Goal: Find contact information: Find contact information

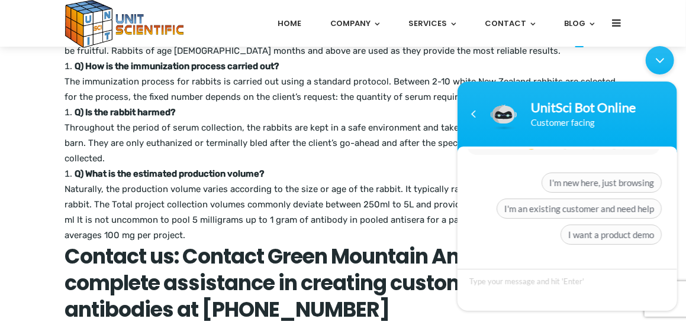
scroll to position [1242, 0]
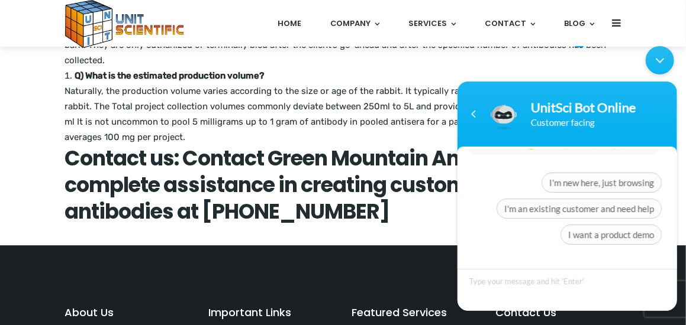
drag, startPoint x: 660, startPoint y: 63, endPoint x: 1108, endPoint y: 104, distance: 450.3
click at [660, 63] on div "Minimize live chat window" at bounding box center [659, 60] width 28 height 28
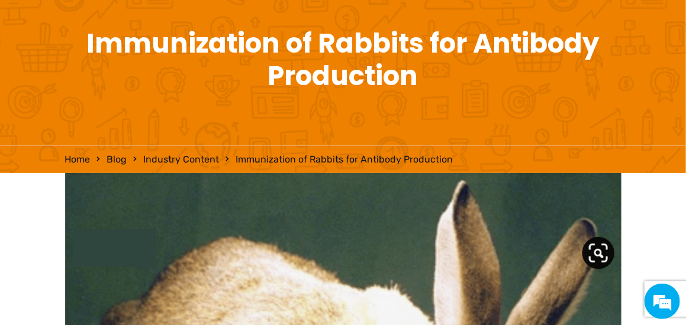
scroll to position [0, 0]
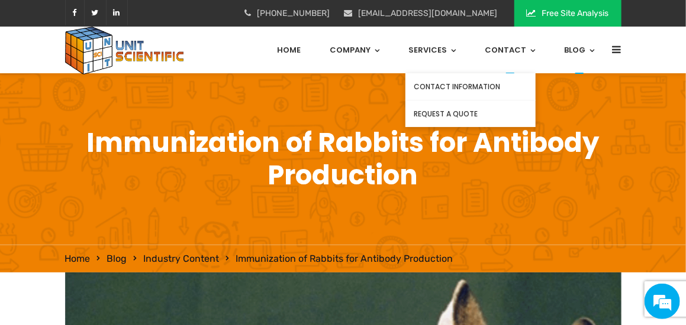
click at [482, 83] on link "Contact Information" at bounding box center [470, 86] width 130 height 27
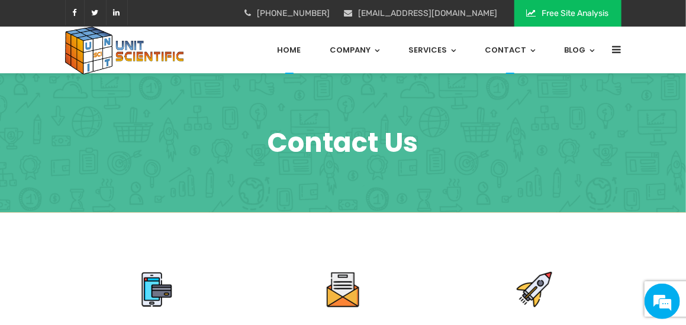
click at [296, 50] on link "Home" at bounding box center [289, 50] width 24 height 47
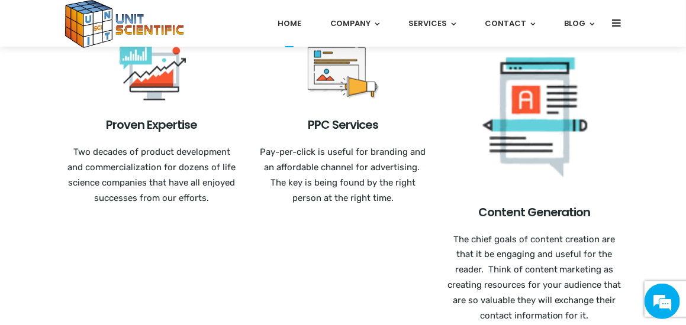
scroll to position [710, 0]
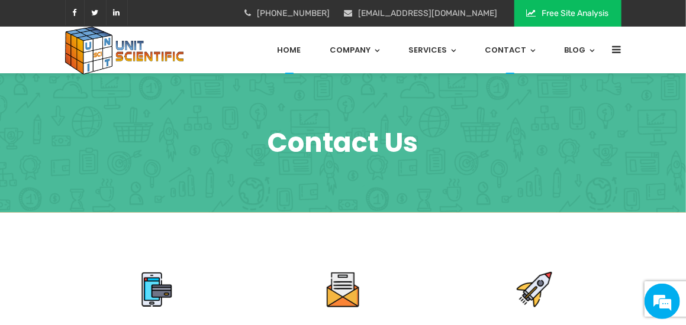
click at [301, 53] on link "Home" at bounding box center [289, 50] width 24 height 47
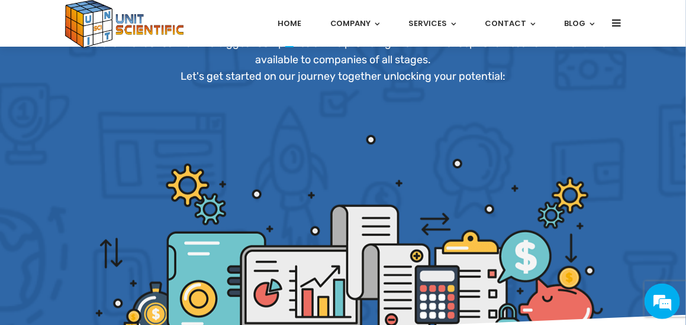
scroll to position [355, 0]
